Goal: Task Accomplishment & Management: Use online tool/utility

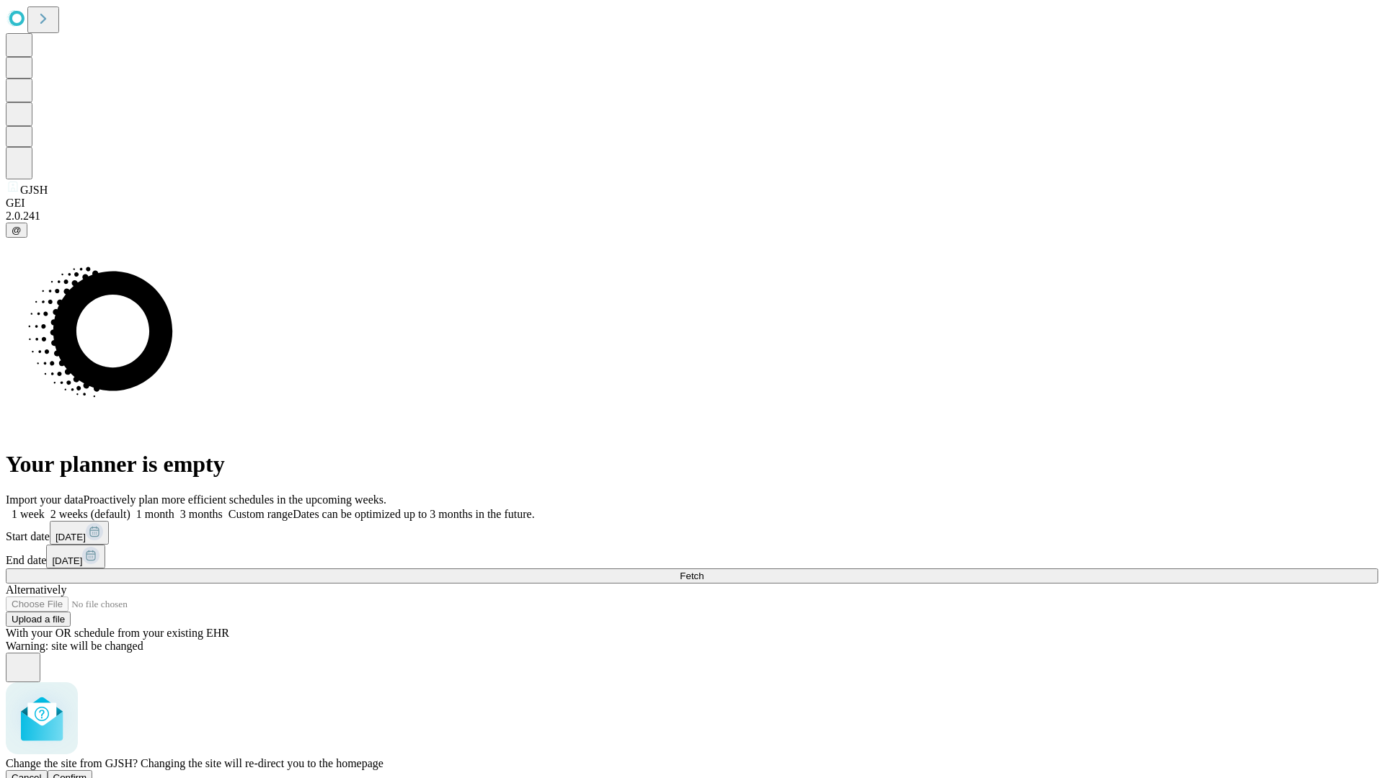
click at [87, 773] on span "Confirm" at bounding box center [70, 778] width 34 height 11
click at [130, 508] on label "2 weeks (default)" at bounding box center [88, 514] width 86 height 12
click at [703, 571] on span "Fetch" at bounding box center [692, 576] width 24 height 11
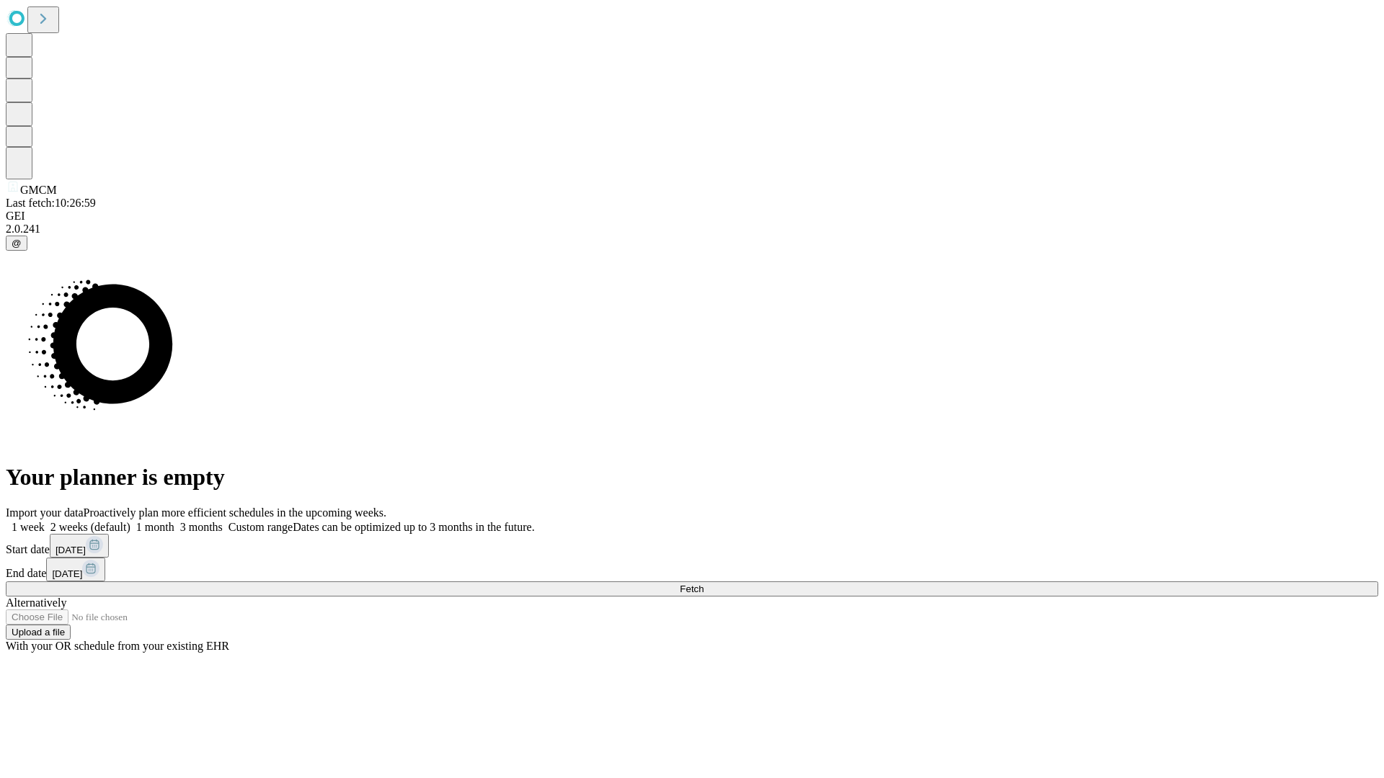
click at [130, 521] on label "2 weeks (default)" at bounding box center [88, 527] width 86 height 12
click at [703, 584] on span "Fetch" at bounding box center [692, 589] width 24 height 11
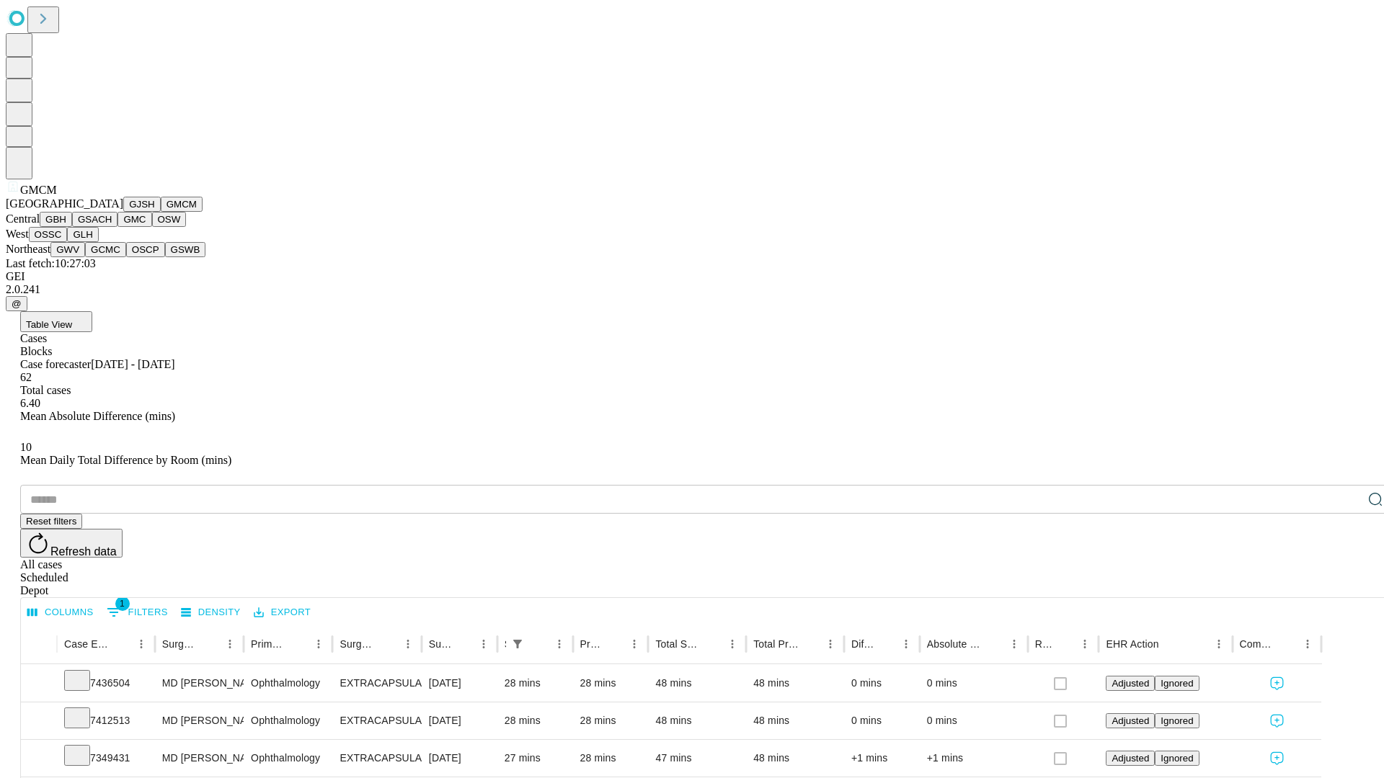
click at [72, 227] on button "GBH" at bounding box center [56, 219] width 32 height 15
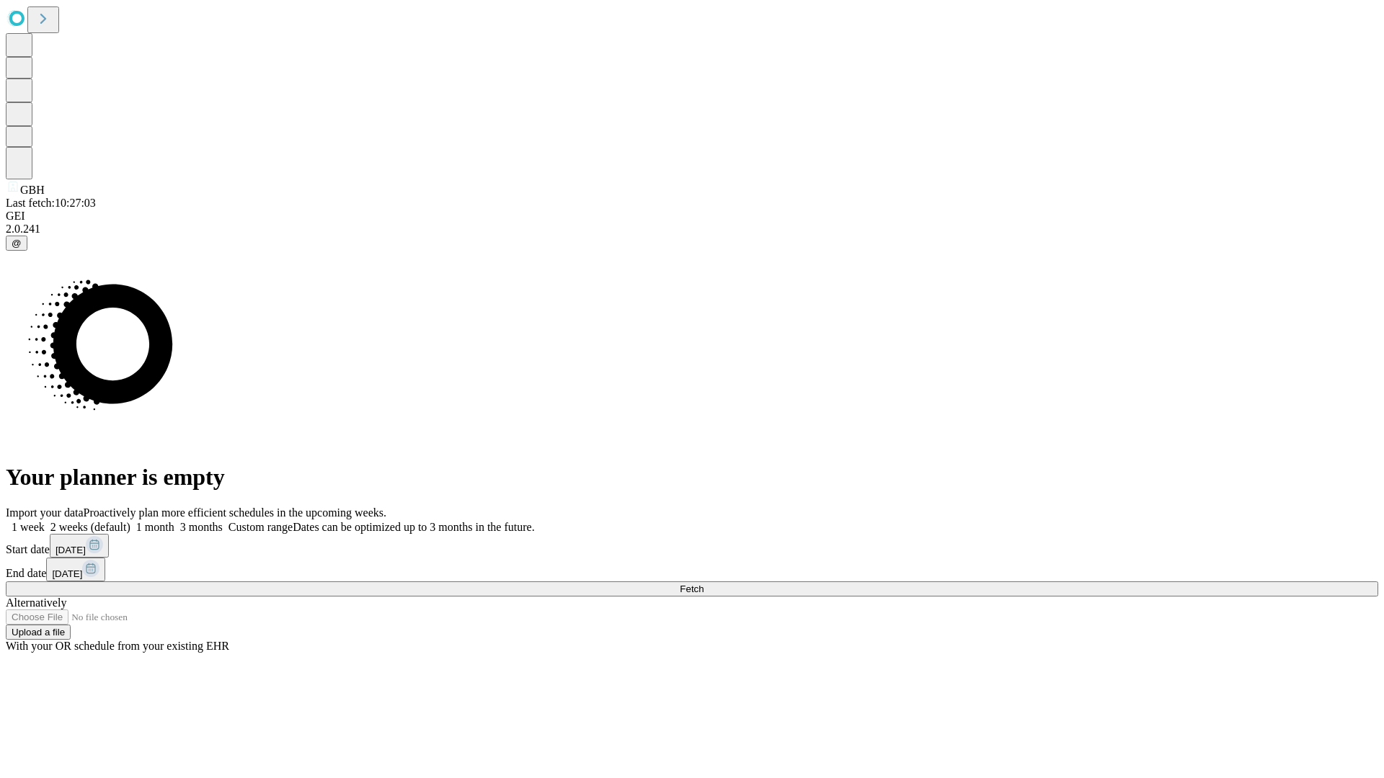
click at [130, 521] on label "2 weeks (default)" at bounding box center [88, 527] width 86 height 12
click at [703, 584] on span "Fetch" at bounding box center [692, 589] width 24 height 11
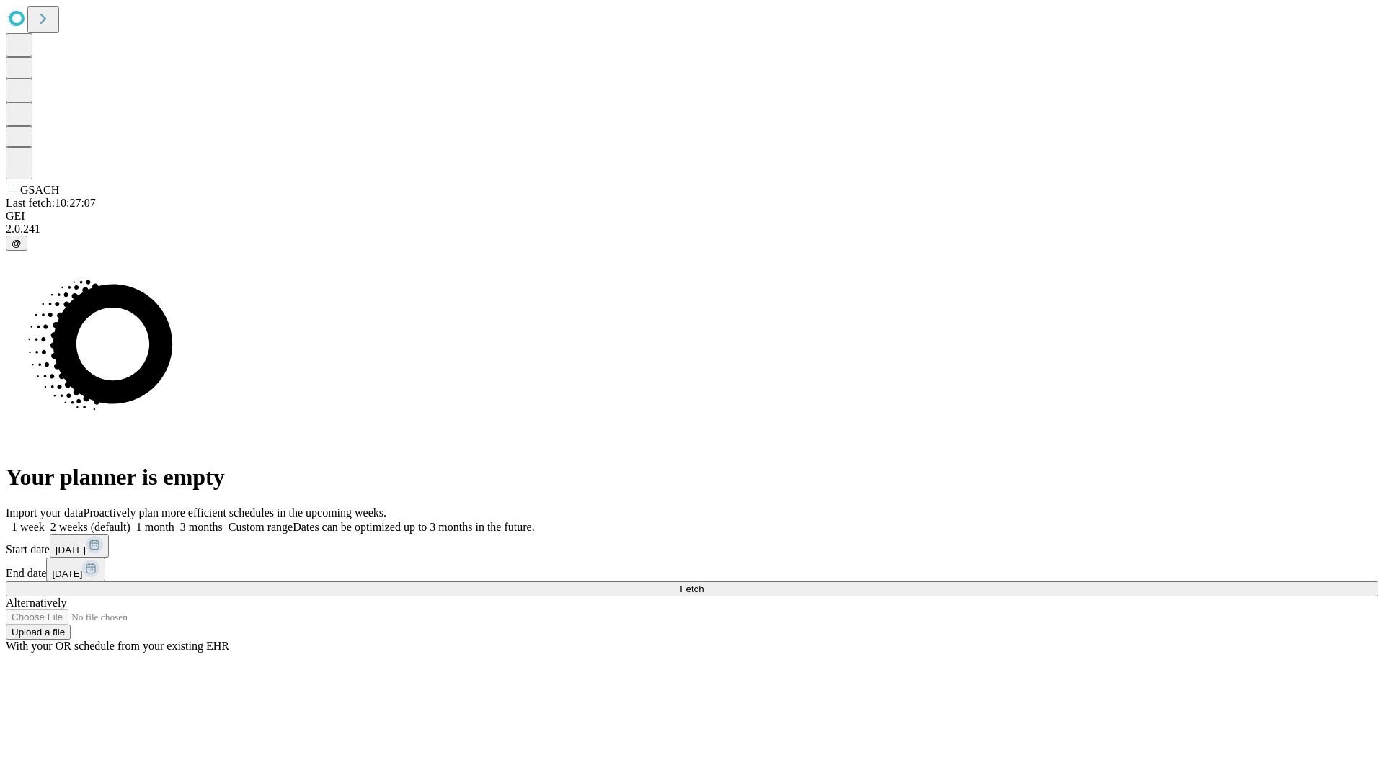
click at [130, 521] on label "2 weeks (default)" at bounding box center [88, 527] width 86 height 12
click at [703, 584] on span "Fetch" at bounding box center [692, 589] width 24 height 11
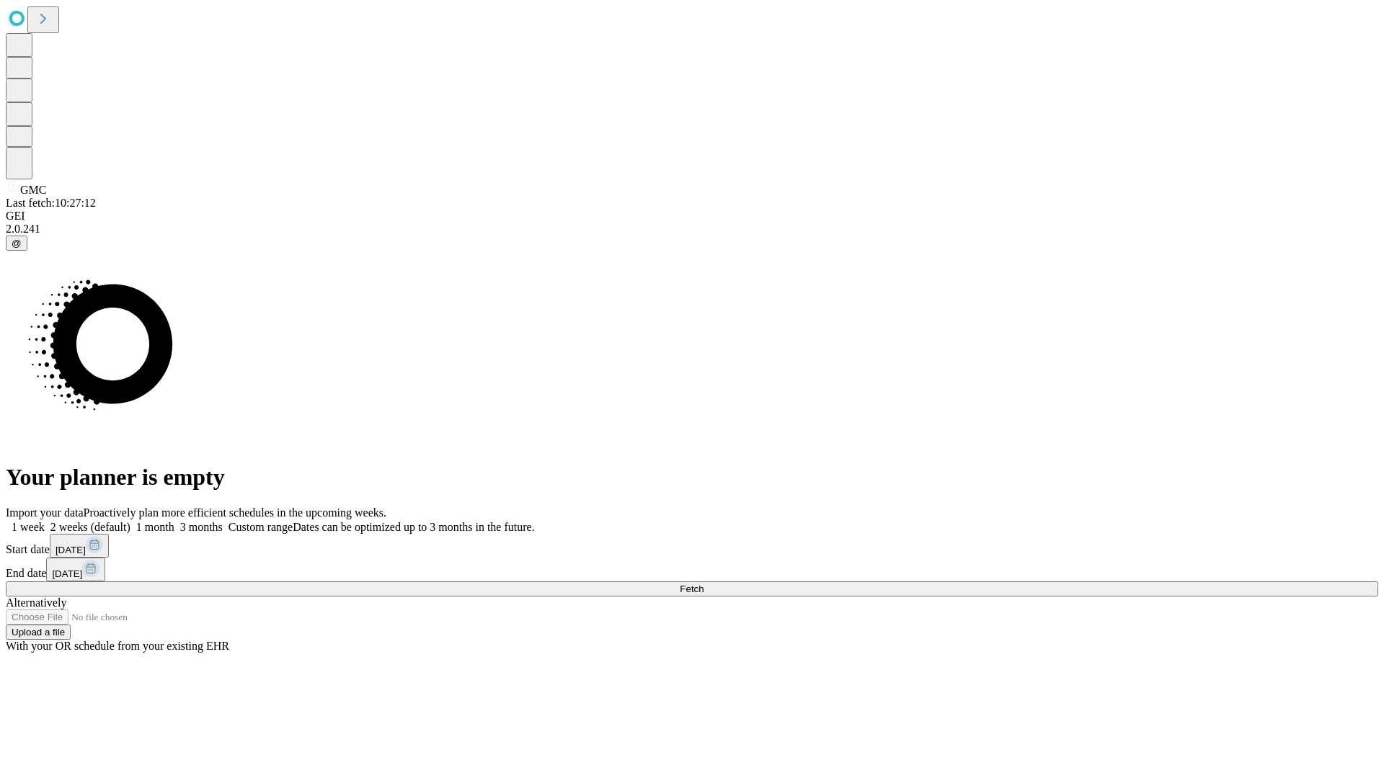
click at [130, 521] on label "2 weeks (default)" at bounding box center [88, 527] width 86 height 12
click at [703, 584] on span "Fetch" at bounding box center [692, 589] width 24 height 11
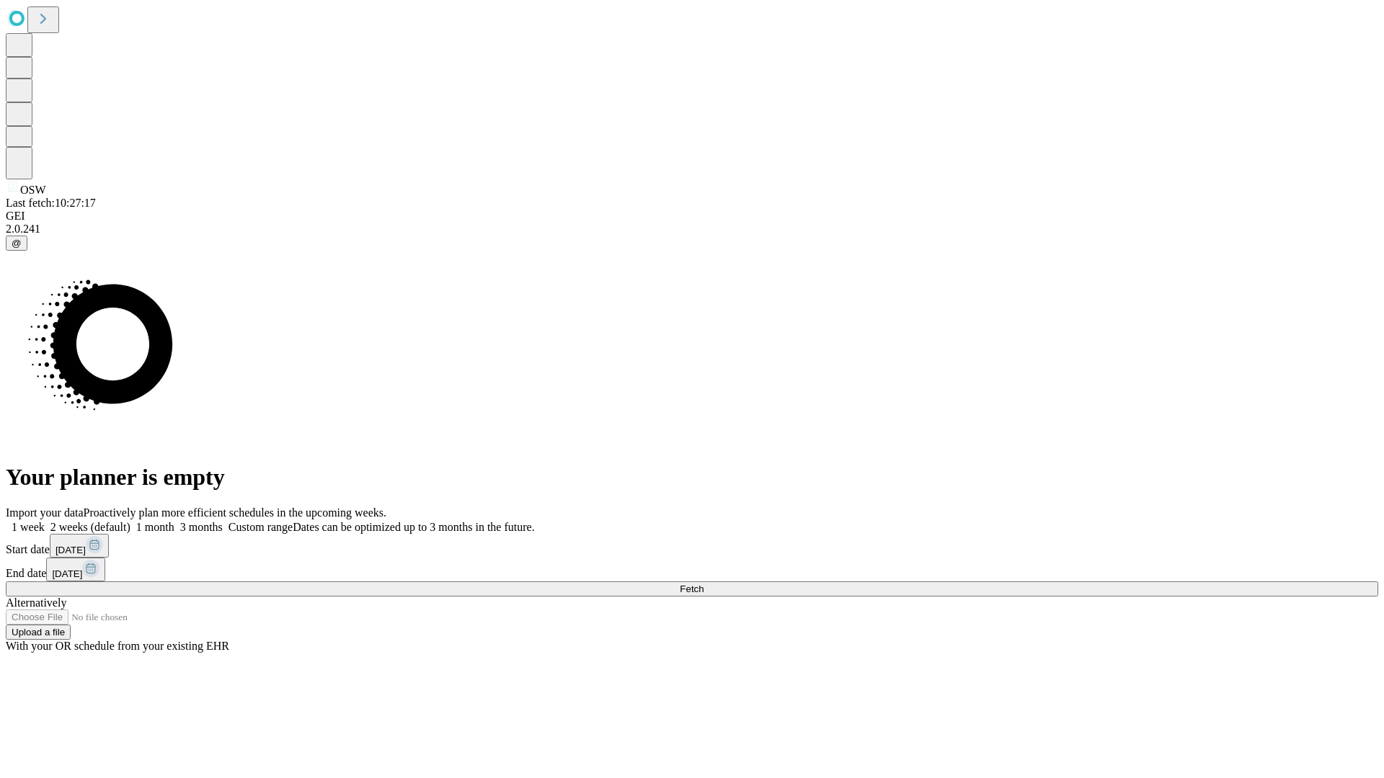
click at [130, 521] on label "2 weeks (default)" at bounding box center [88, 527] width 86 height 12
click at [703, 584] on span "Fetch" at bounding box center [692, 589] width 24 height 11
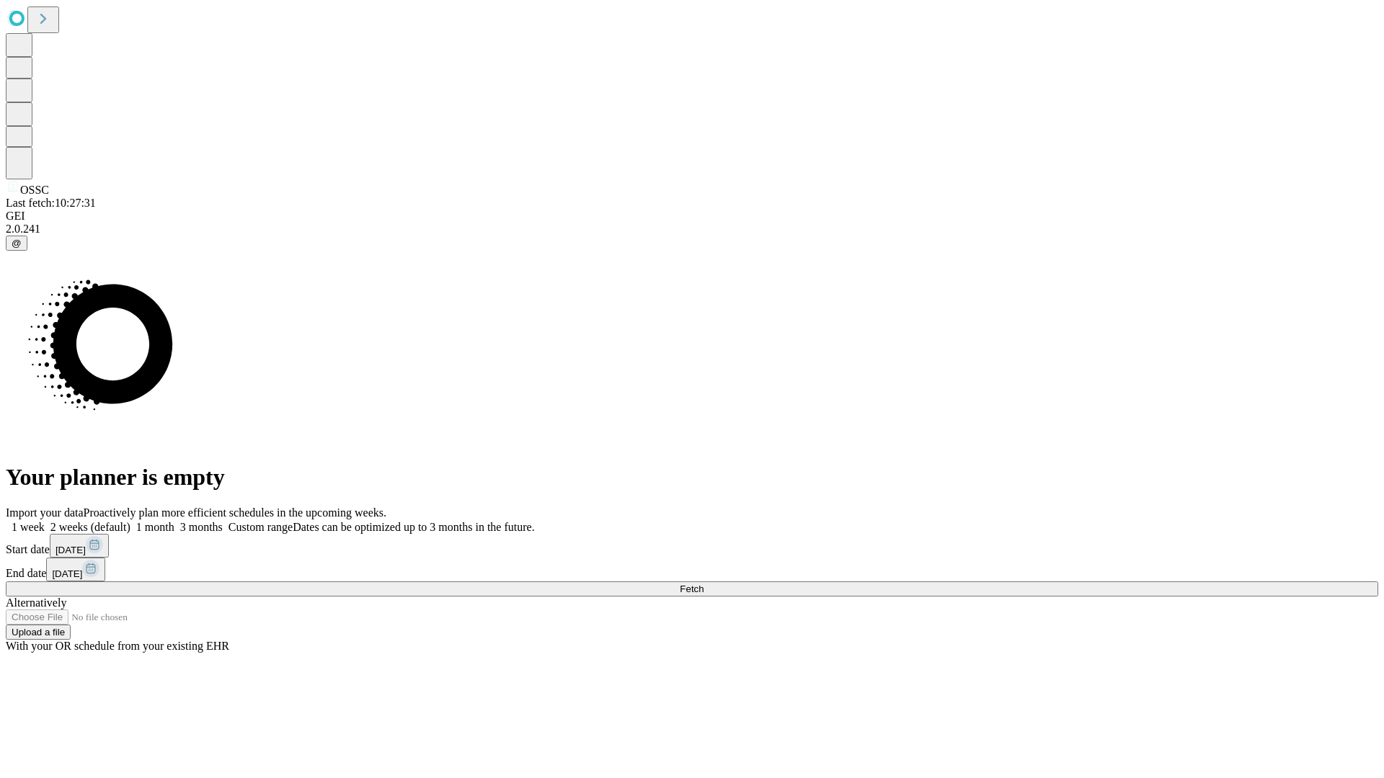
click at [130, 521] on label "2 weeks (default)" at bounding box center [88, 527] width 86 height 12
click at [703, 584] on span "Fetch" at bounding box center [692, 589] width 24 height 11
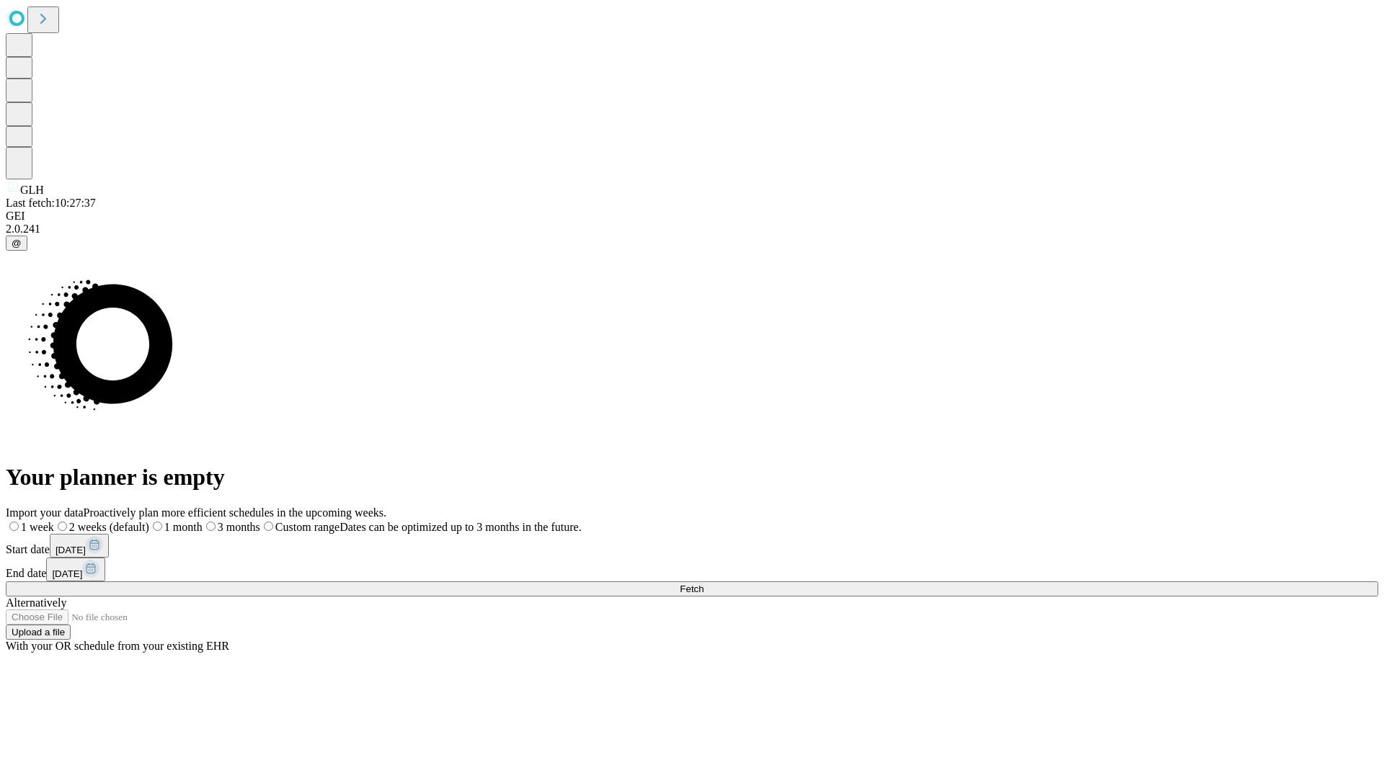
click at [703, 584] on span "Fetch" at bounding box center [692, 589] width 24 height 11
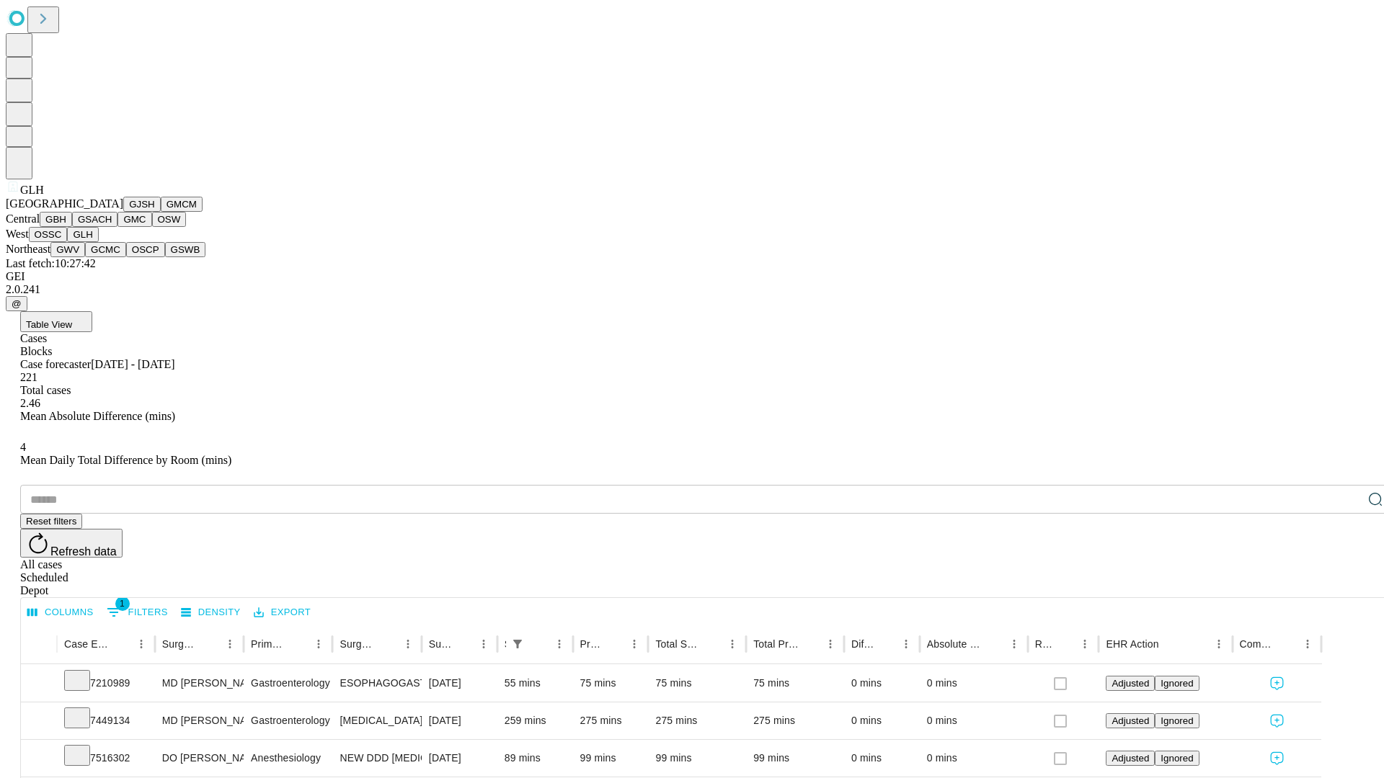
click at [85, 257] on button "GWV" at bounding box center [67, 249] width 35 height 15
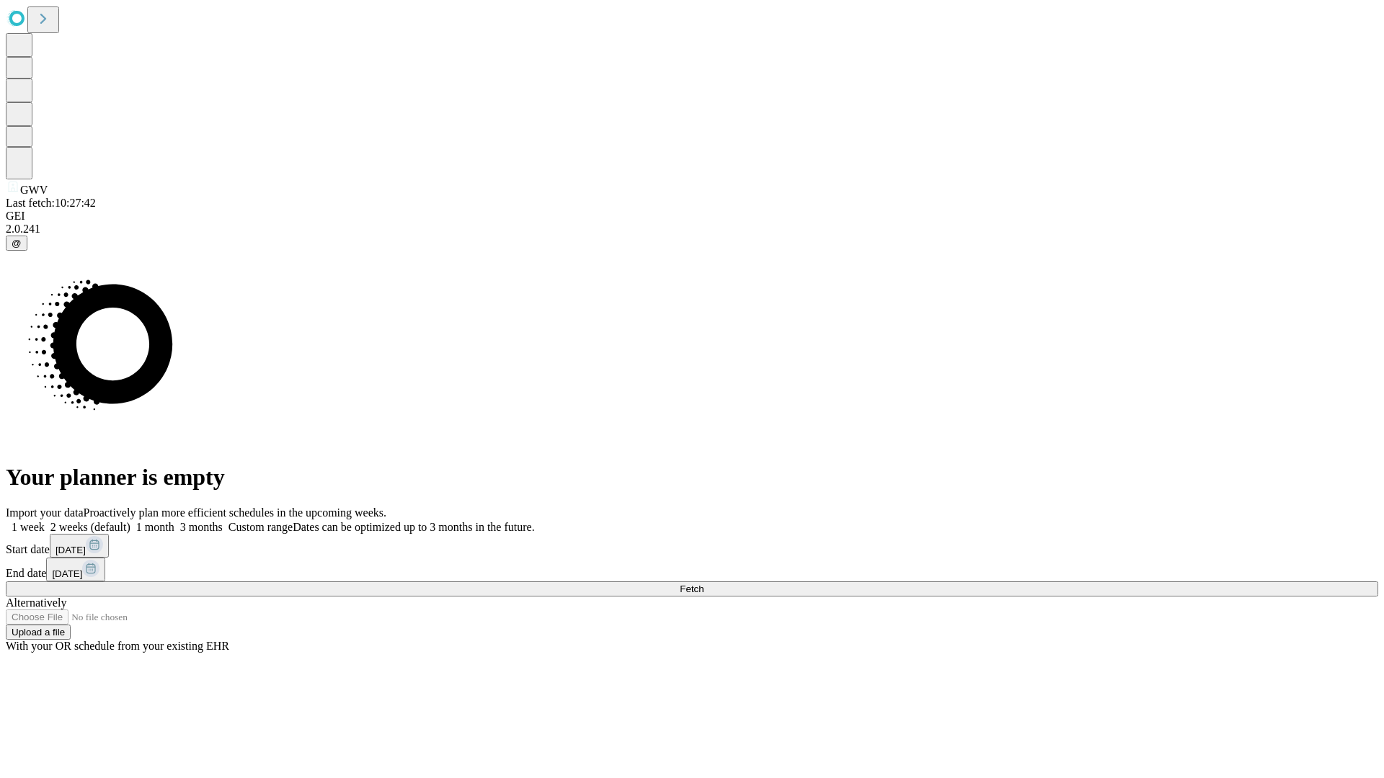
click at [130, 521] on label "2 weeks (default)" at bounding box center [88, 527] width 86 height 12
click at [703, 584] on span "Fetch" at bounding box center [692, 589] width 24 height 11
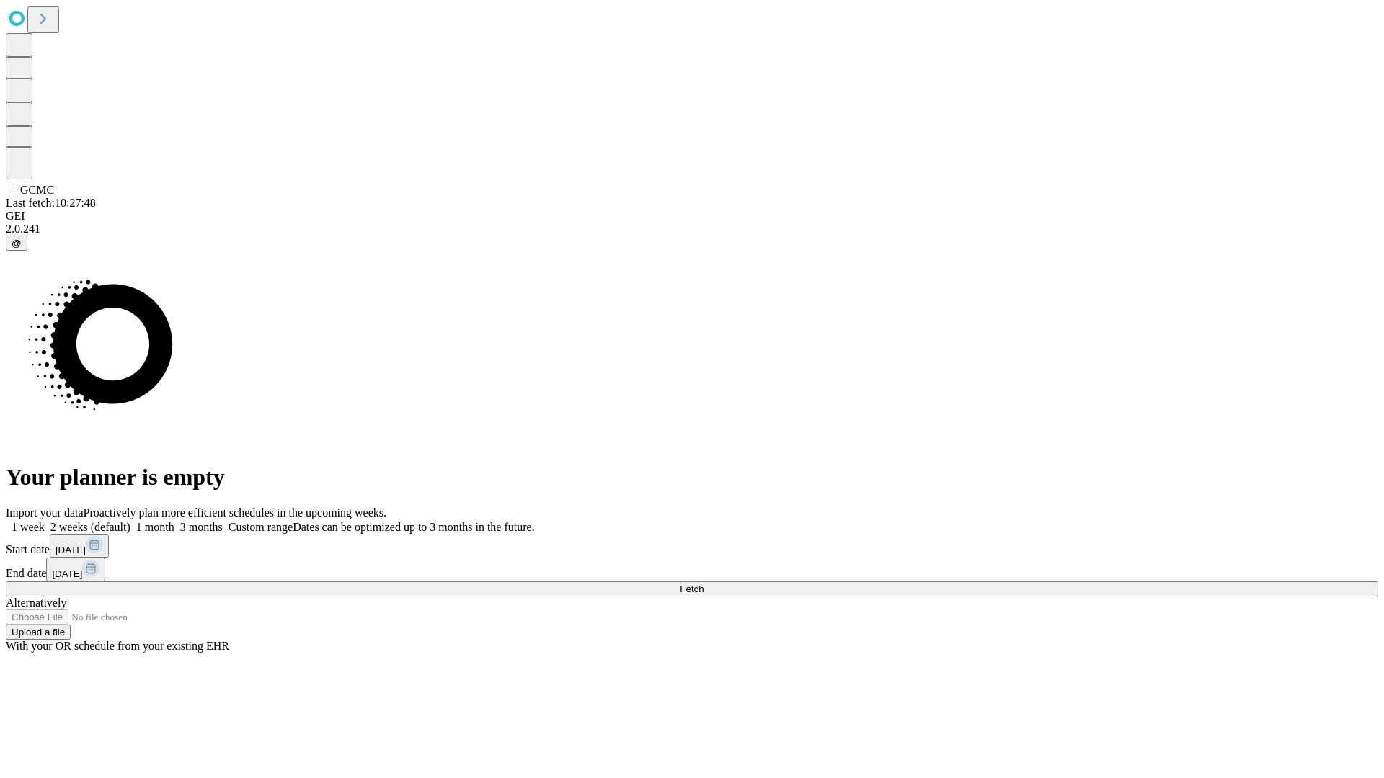
click at [130, 521] on label "2 weeks (default)" at bounding box center [88, 527] width 86 height 12
click at [703, 584] on span "Fetch" at bounding box center [692, 589] width 24 height 11
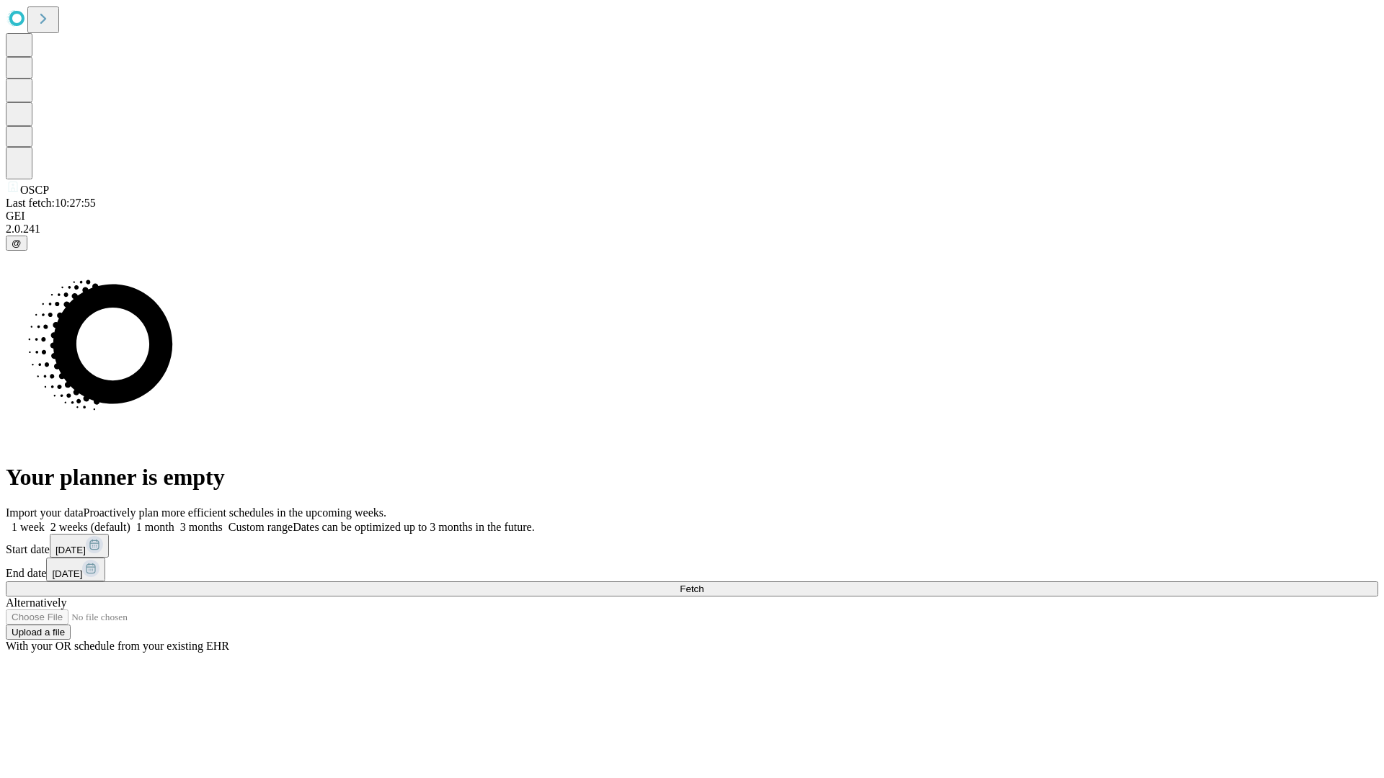
click at [130, 521] on label "2 weeks (default)" at bounding box center [88, 527] width 86 height 12
click at [703, 584] on span "Fetch" at bounding box center [692, 589] width 24 height 11
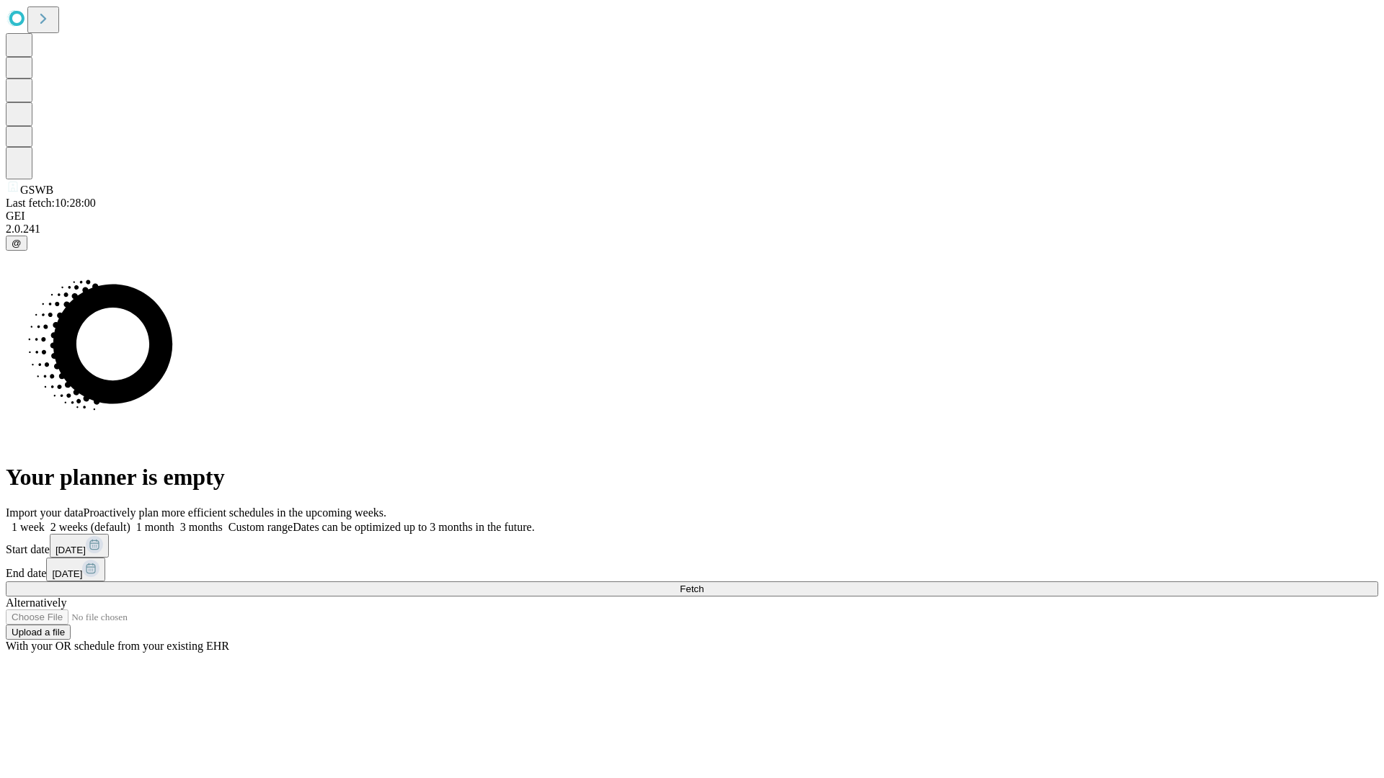
click at [130, 521] on label "2 weeks (default)" at bounding box center [88, 527] width 86 height 12
click at [703, 584] on span "Fetch" at bounding box center [692, 589] width 24 height 11
